Goal: Task Accomplishment & Management: Manage account settings

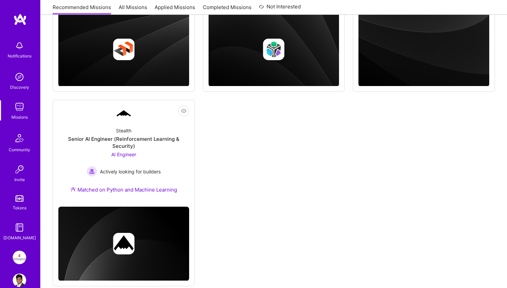
scroll to position [214, 0]
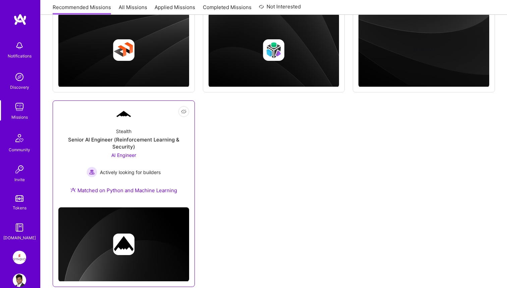
click at [153, 150] on div "Senior AI Engineer (Reinforcement Learning & Security)" at bounding box center [123, 143] width 131 height 14
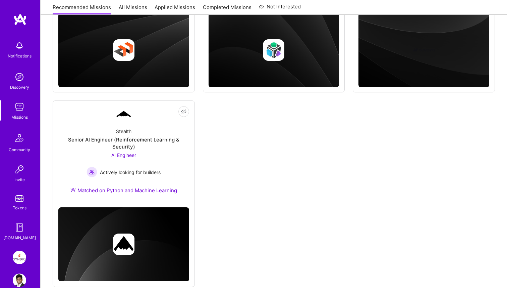
click at [22, 260] on img at bounding box center [19, 256] width 13 height 13
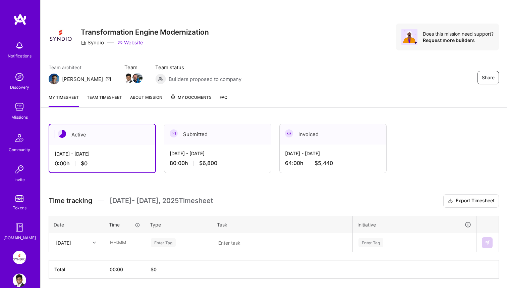
click at [300, 134] on div "Invoiced" at bounding box center [333, 134] width 107 height 20
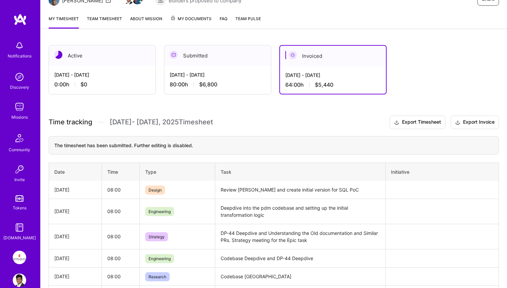
scroll to position [70, 0]
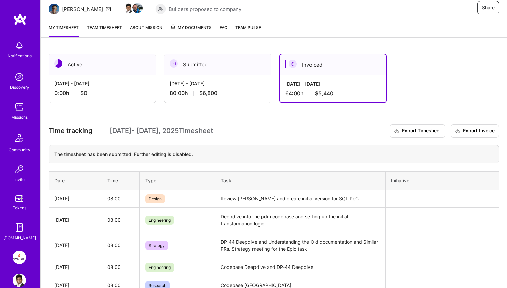
click at [224, 86] on div "[DATE] - [DATE]" at bounding box center [218, 83] width 96 height 7
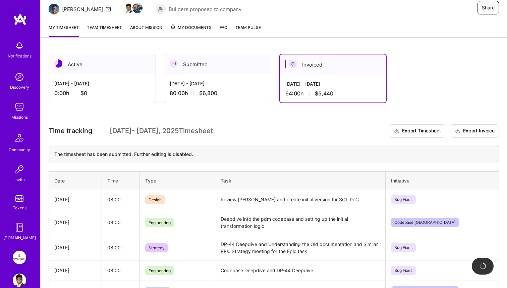
click at [105, 27] on link "Team timesheet" at bounding box center [104, 30] width 35 height 13
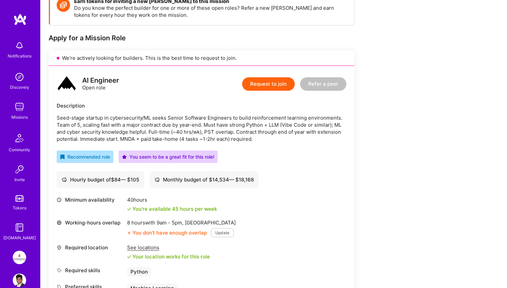
scroll to position [126, 0]
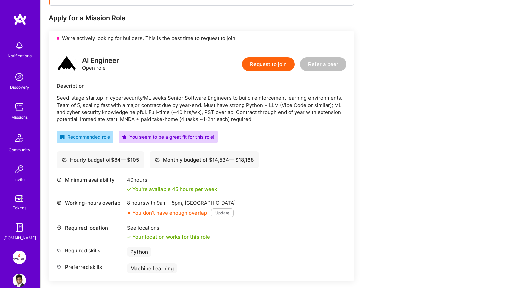
click at [311, 152] on div "Hourly budget of $ 84 — $ 105 Monthly budget of $ 14,534 — $ 18,168" at bounding box center [202, 159] width 290 height 17
click at [303, 119] on p "Seed-stage startup in cybersecurity/ML seeks Senior Software Engineers to build…" at bounding box center [202, 108] width 290 height 28
